Goal: Task Accomplishment & Management: Manage account settings

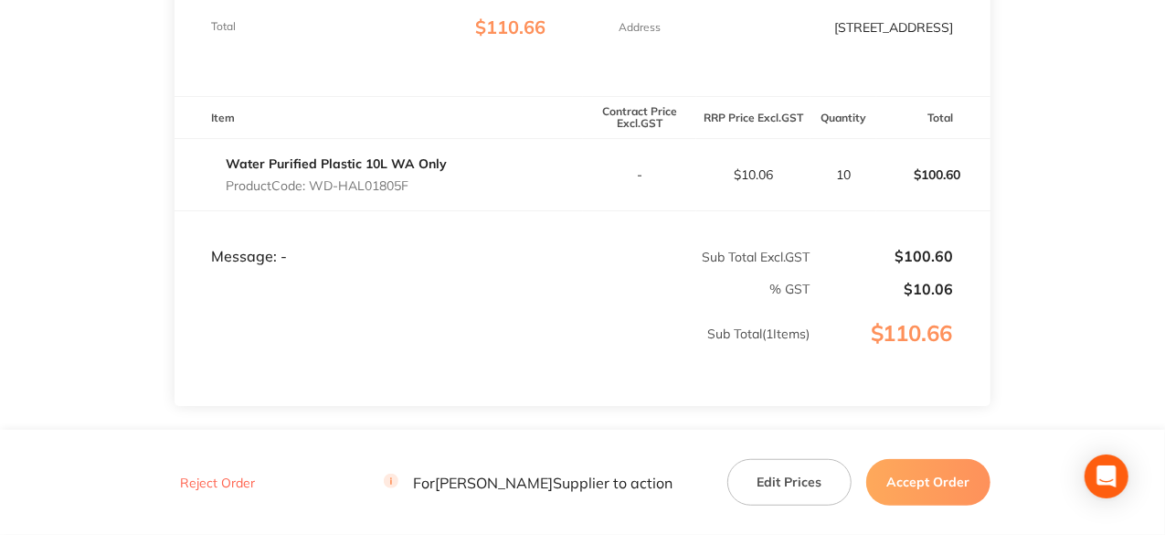
scroll to position [91, 0]
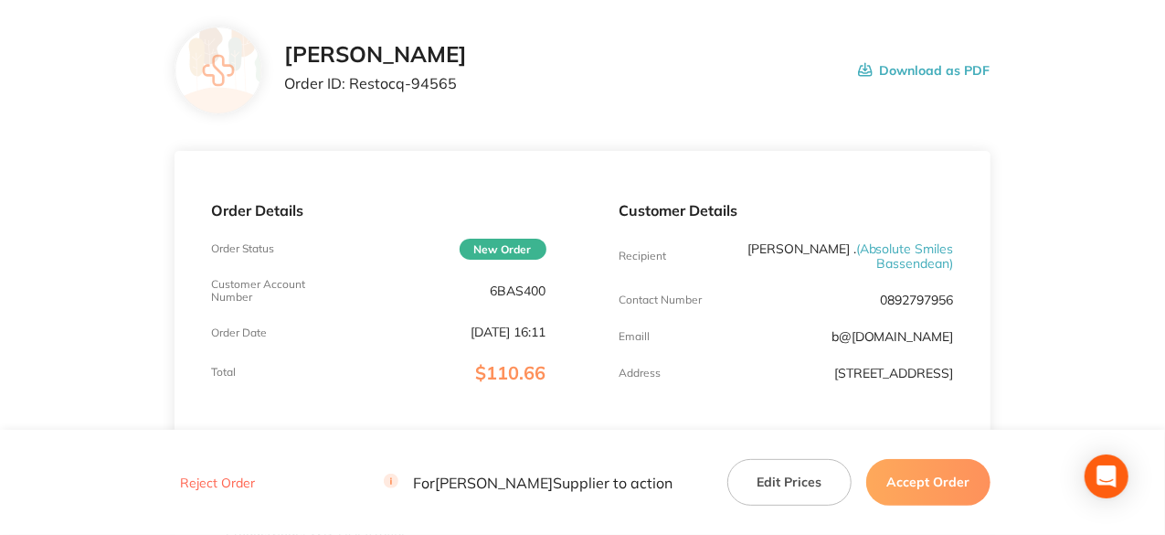
click at [936, 473] on button "Accept Order" at bounding box center [928, 482] width 124 height 46
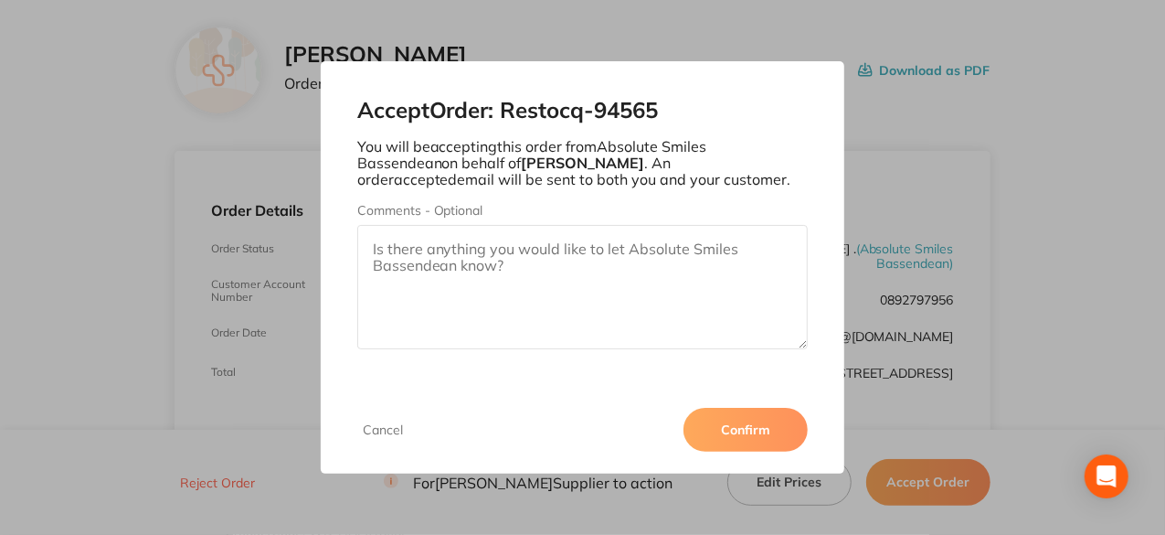
click at [733, 427] on button "Confirm" at bounding box center [746, 430] width 124 height 44
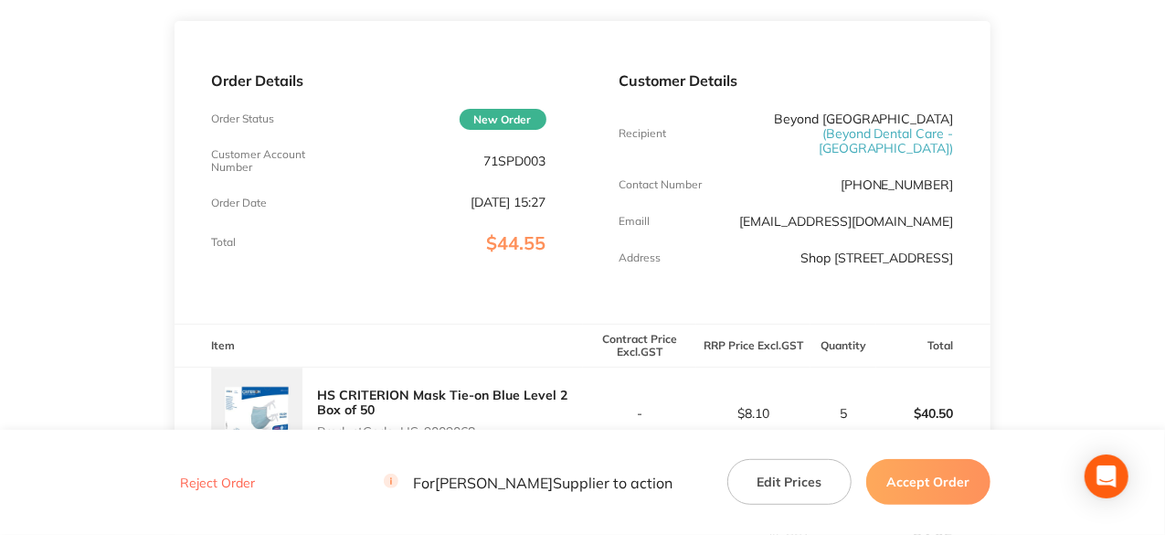
scroll to position [457, 0]
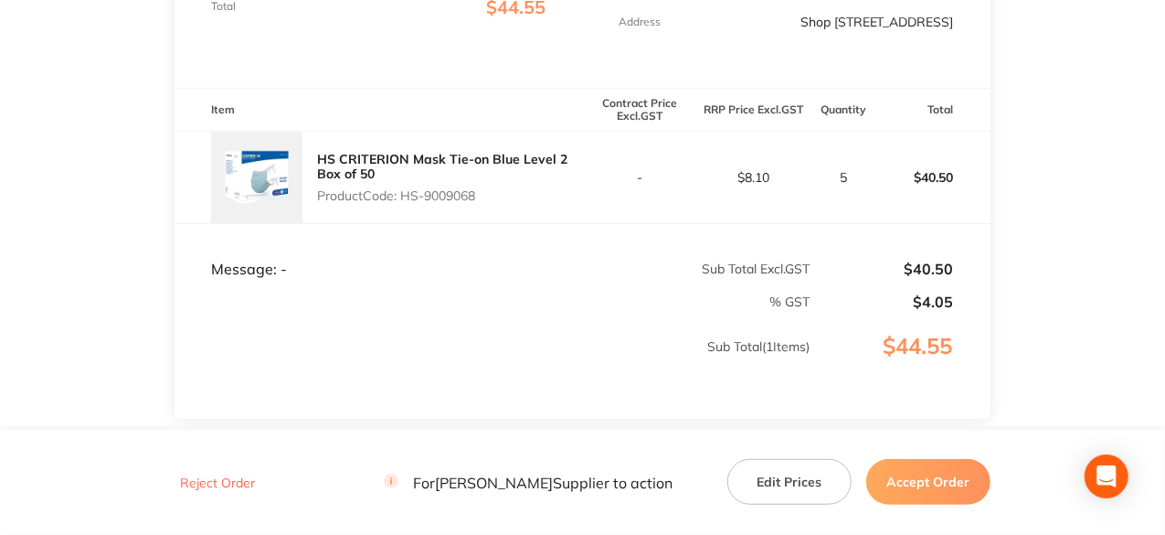
click at [945, 492] on button "Accept Order" at bounding box center [928, 482] width 124 height 46
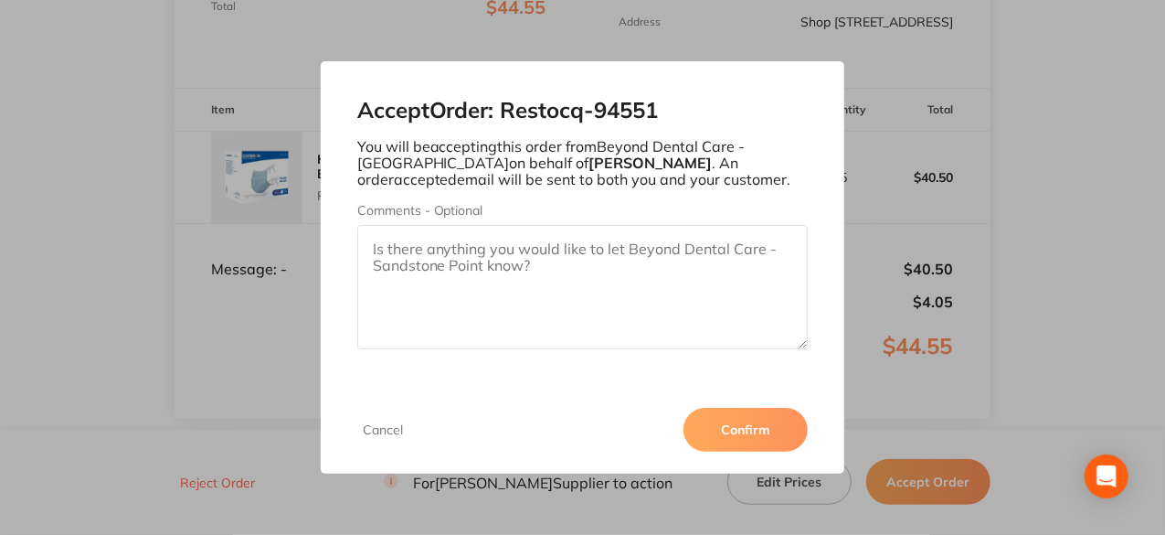
click at [724, 426] on button "Confirm" at bounding box center [746, 430] width 124 height 44
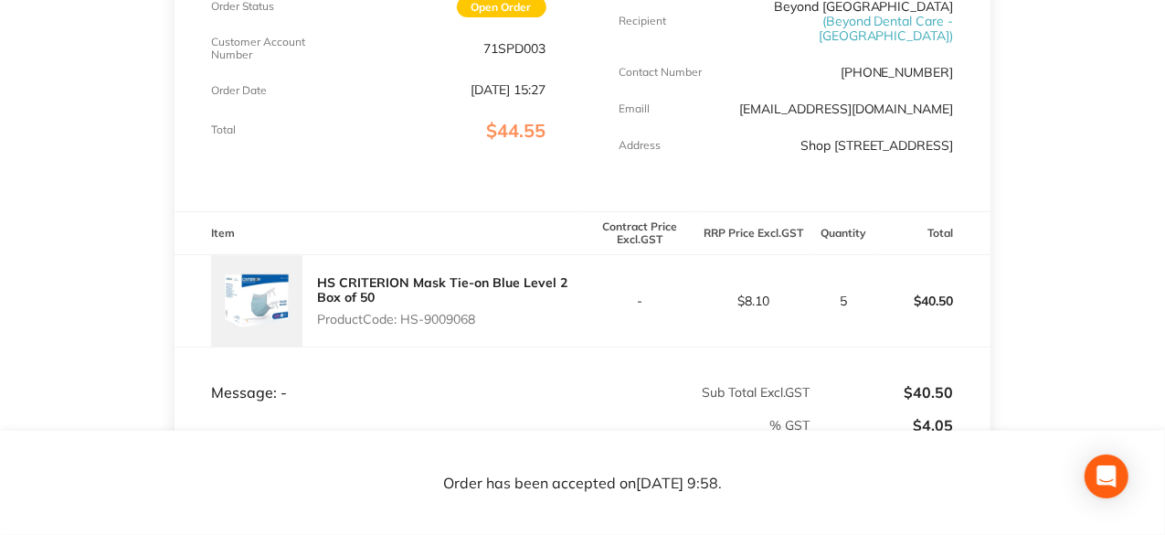
scroll to position [331, 0]
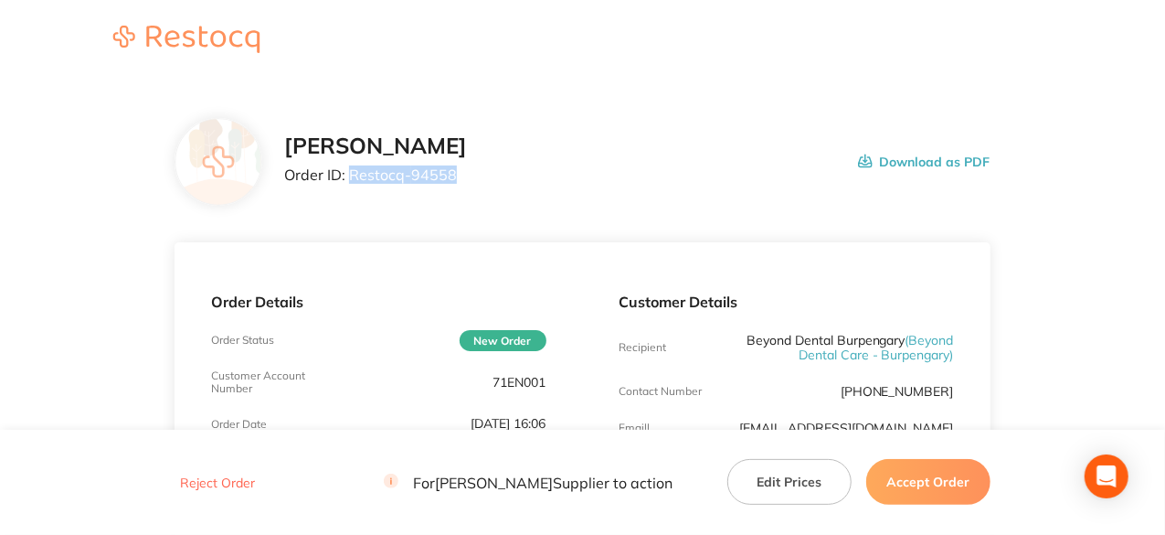
drag, startPoint x: 450, startPoint y: 175, endPoint x: 350, endPoint y: 191, distance: 100.8
click at [350, 191] on div "Henry Schein Halas Order ID: Restocq- 94558 Download as PDF" at bounding box center [583, 162] width 816 height 88
copy p "Restocq- 94558"
click at [918, 480] on button "Accept Order" at bounding box center [928, 482] width 124 height 46
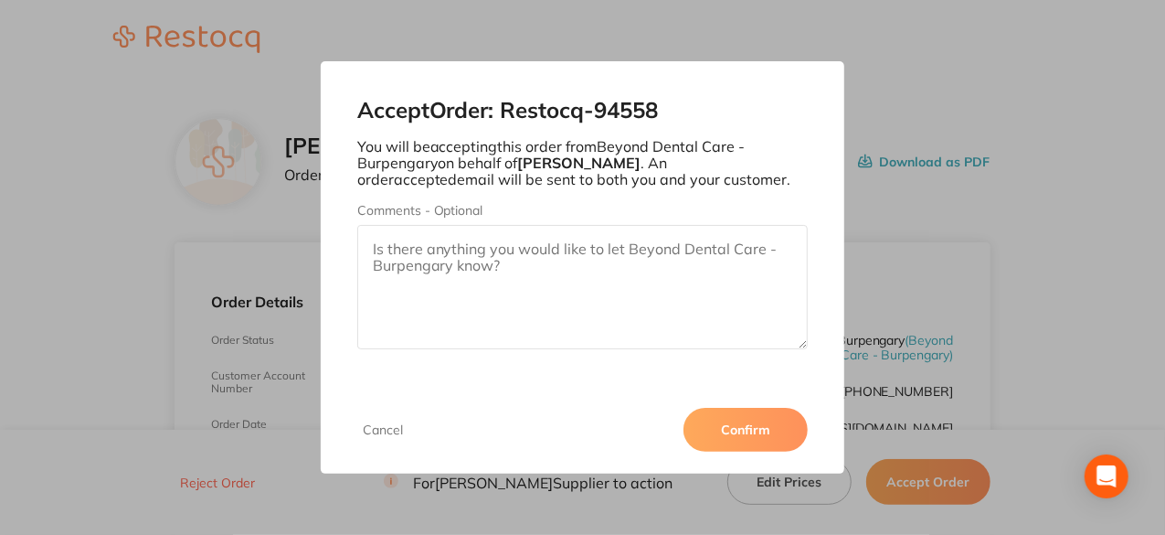
click at [782, 423] on button "Confirm" at bounding box center [746, 430] width 124 height 44
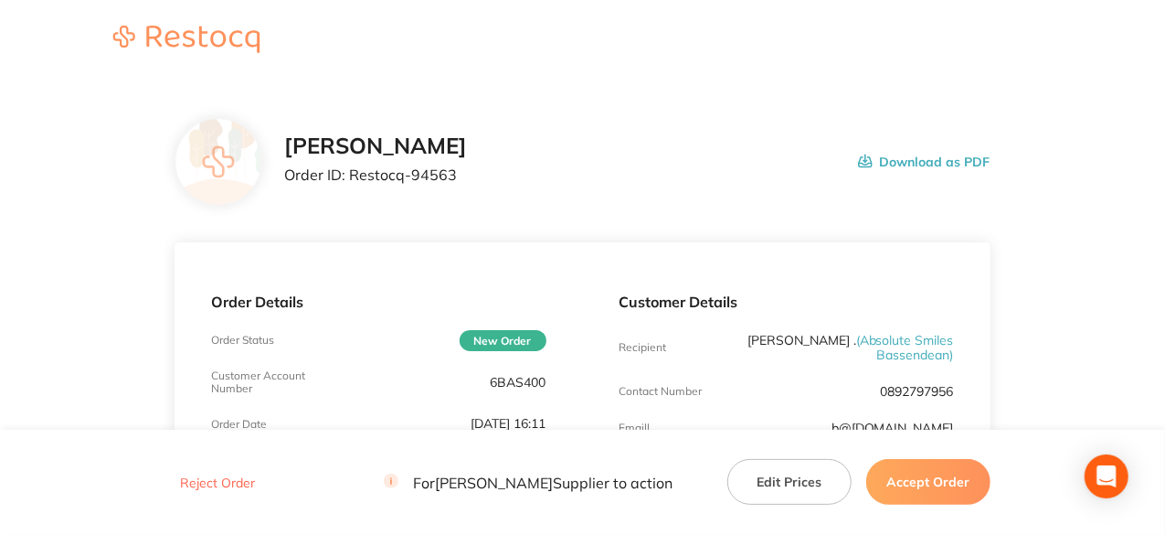
click at [923, 480] on button "Accept Order" at bounding box center [928, 482] width 124 height 46
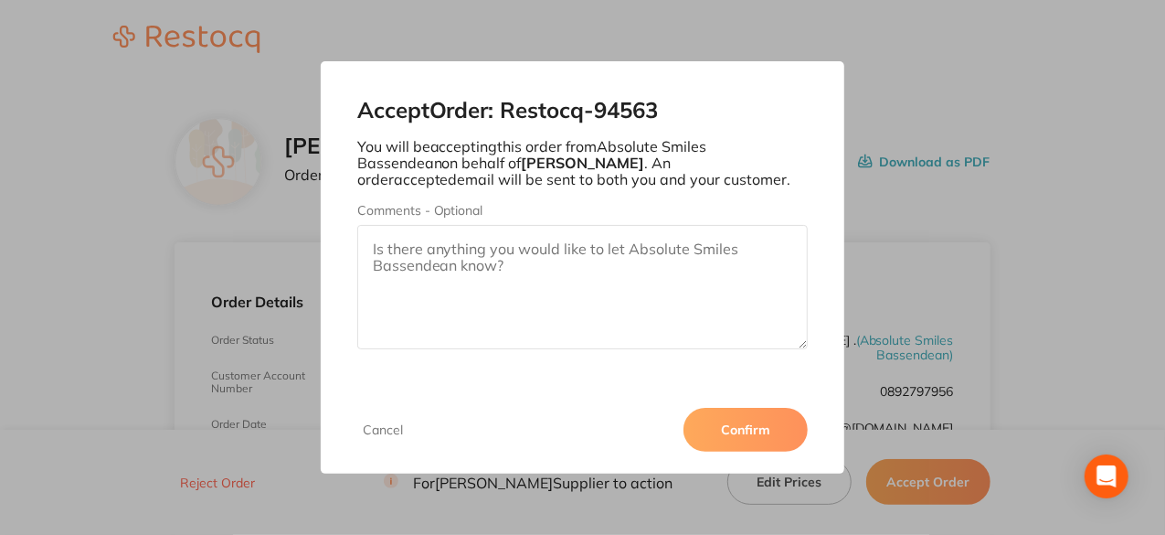
click at [758, 429] on button "Confirm" at bounding box center [746, 430] width 124 height 44
